Goal: Navigation & Orientation: Find specific page/section

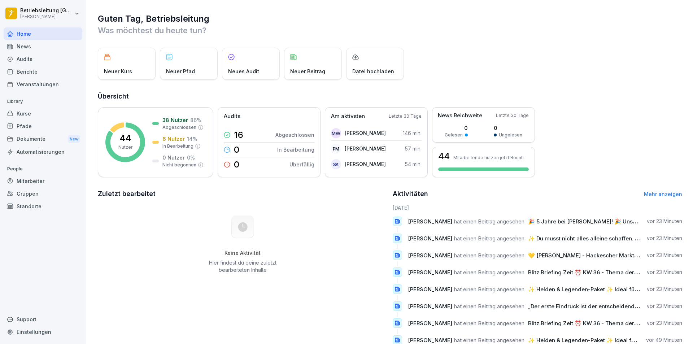
click at [45, 70] on div "Berichte" at bounding box center [43, 71] width 79 height 13
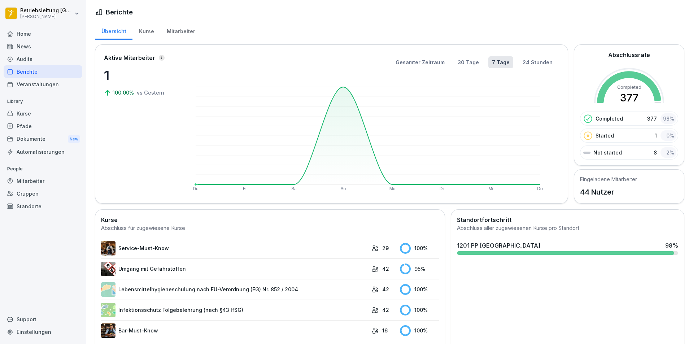
scroll to position [36, 0]
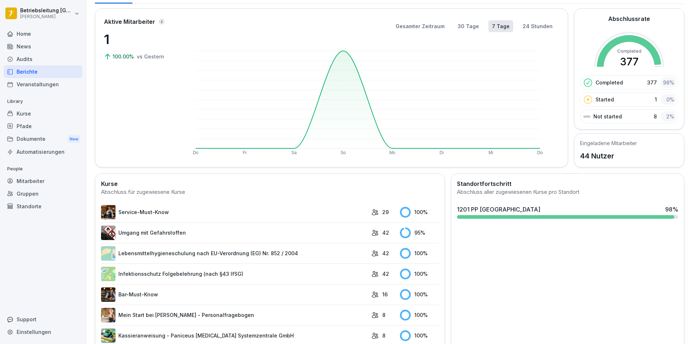
click at [43, 109] on div "Kurse" at bounding box center [43, 113] width 79 height 13
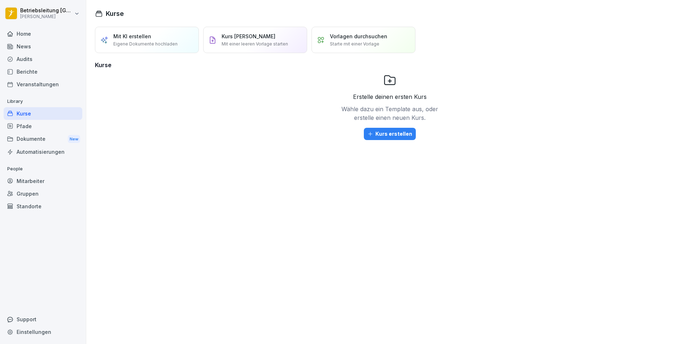
click at [52, 65] on div "Berichte" at bounding box center [43, 71] width 79 height 13
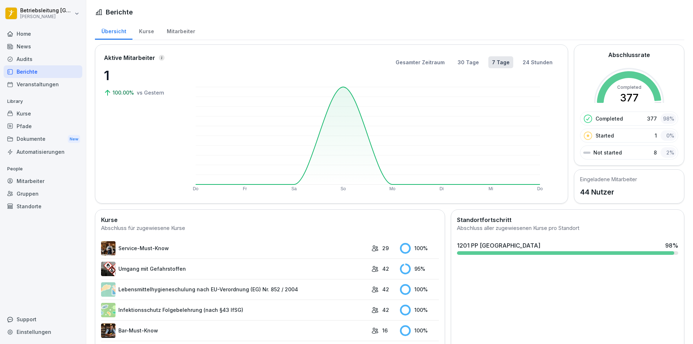
click at [150, 29] on div "Kurse" at bounding box center [147, 30] width 28 height 18
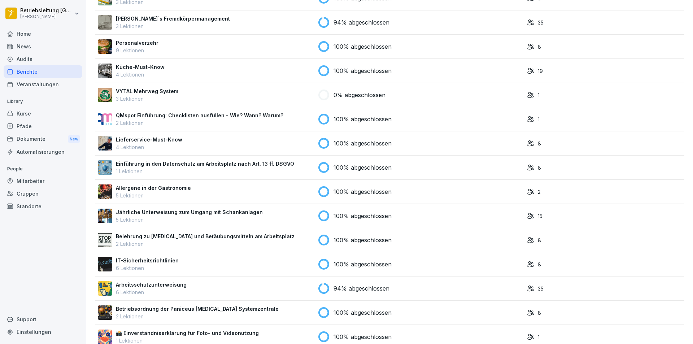
scroll to position [318, 0]
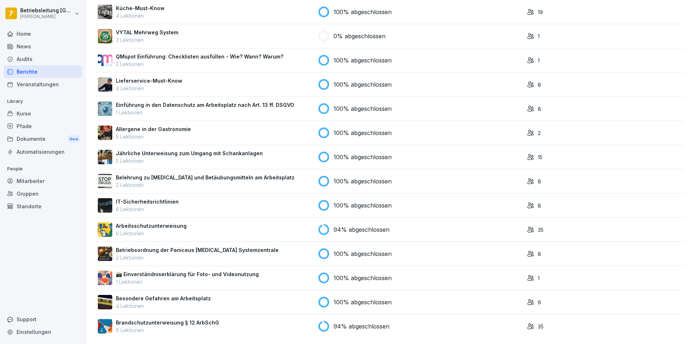
click at [229, 150] on p "Jährliche Unterweisung zum Umgang mit Schankanlagen" at bounding box center [189, 154] width 147 height 8
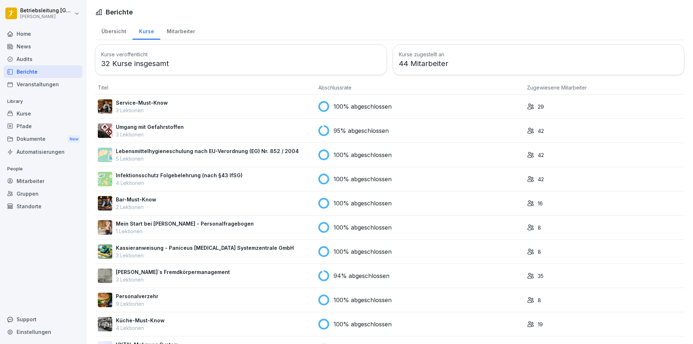
click at [217, 157] on p "5 Lektionen" at bounding box center [207, 159] width 183 height 8
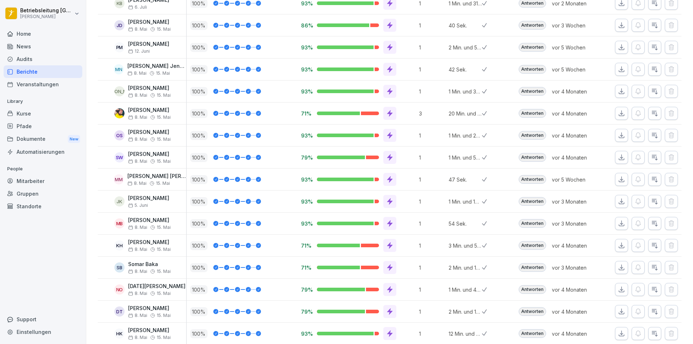
scroll to position [737, 0]
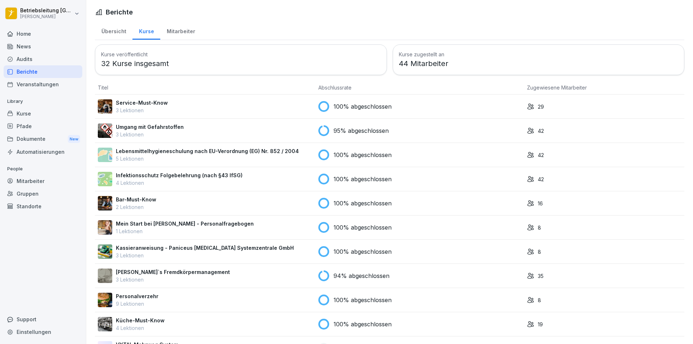
click at [208, 179] on p "4 Lektionen" at bounding box center [179, 183] width 127 height 8
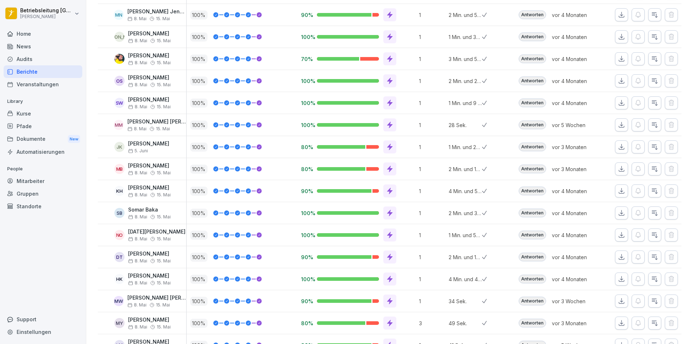
scroll to position [737, 0]
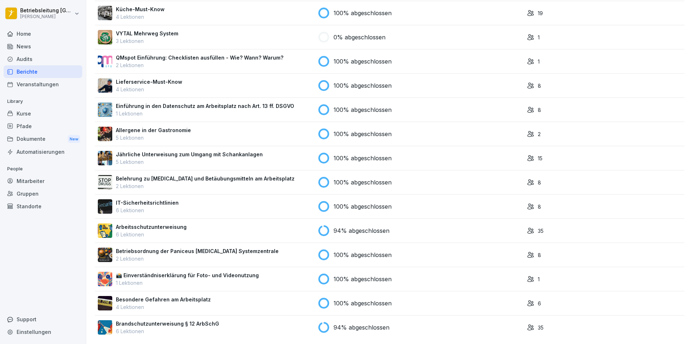
scroll to position [318, 0]
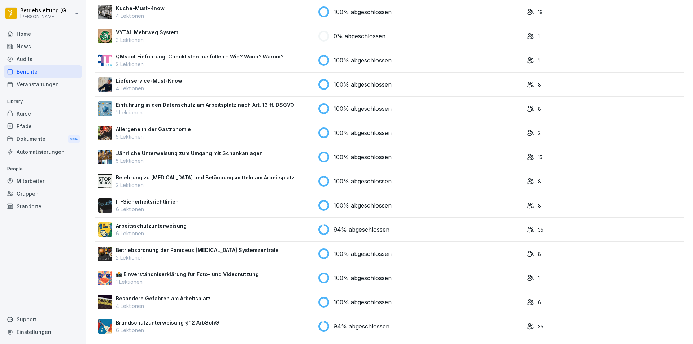
click at [242, 320] on div "Brandschutzunterweisung § 12 ArbSchG 6 Lektionen" at bounding box center [205, 326] width 215 height 15
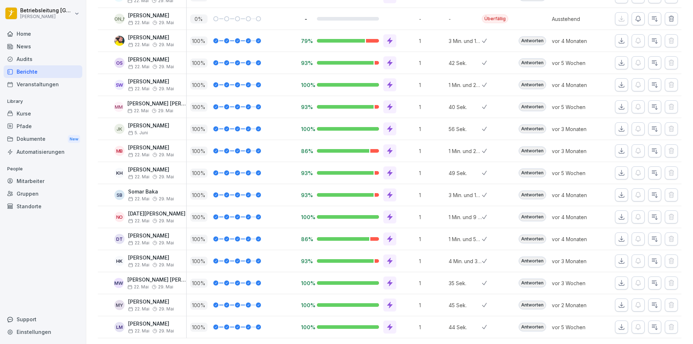
scroll to position [583, 0]
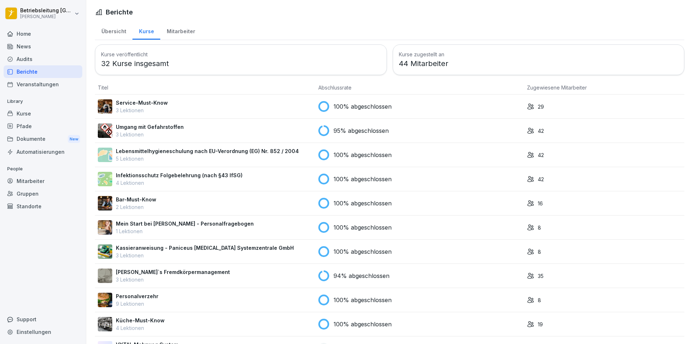
click at [22, 39] on div "Home" at bounding box center [43, 33] width 79 height 13
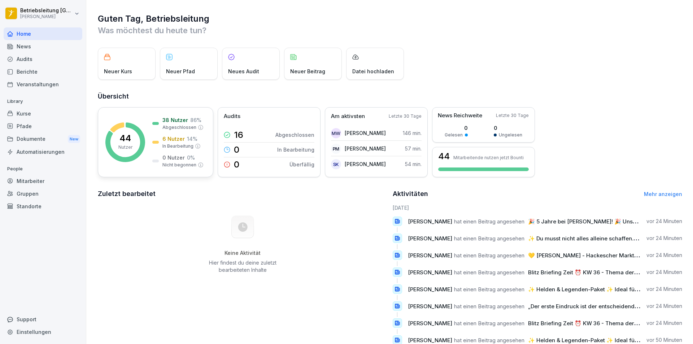
click at [140, 139] on rect at bounding box center [125, 142] width 40 height 40
